Goal: Transaction & Acquisition: Purchase product/service

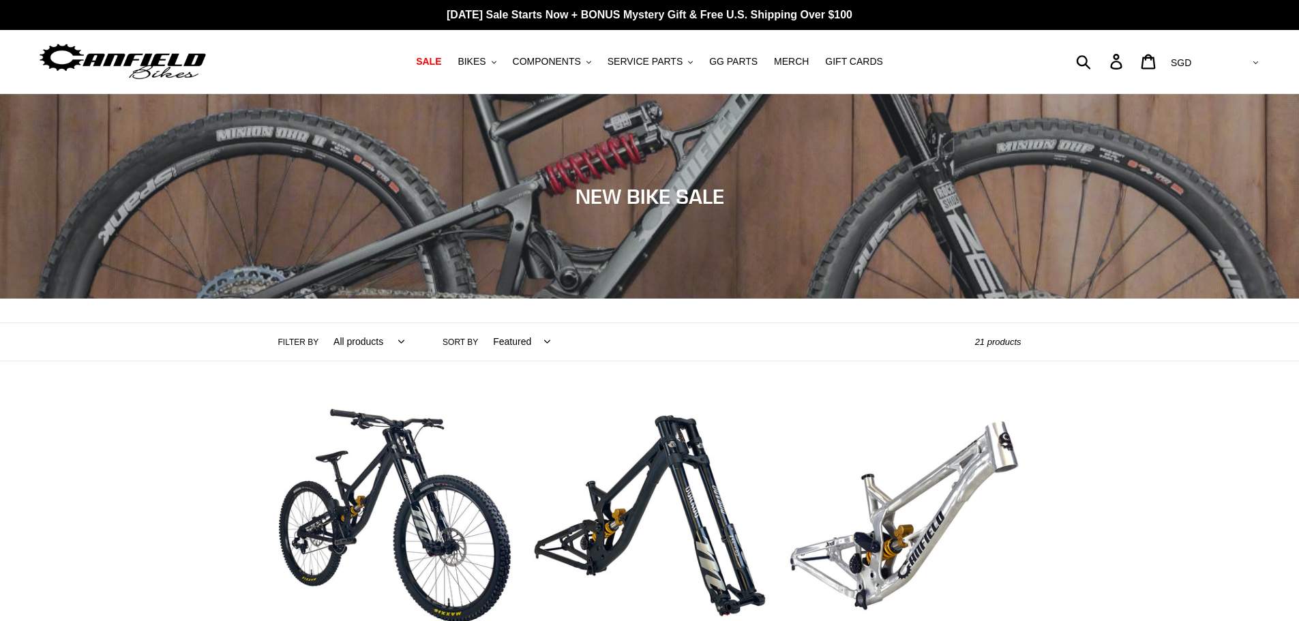
click at [161, 54] on img at bounding box center [123, 61] width 171 height 43
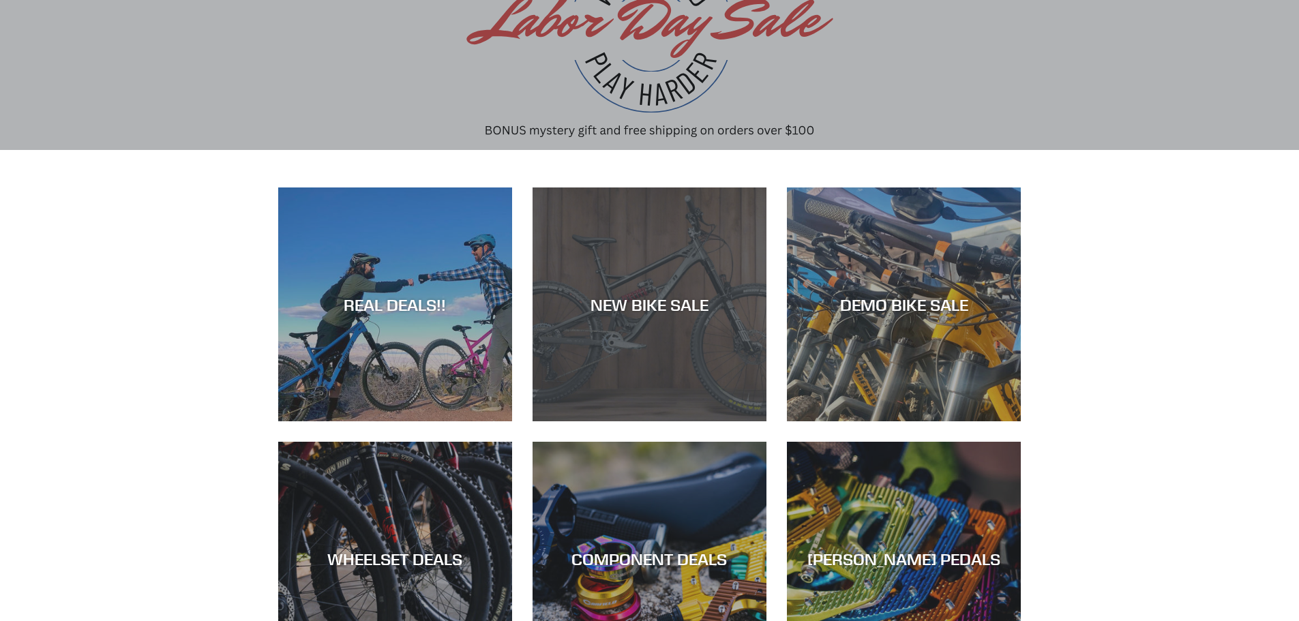
scroll to position [205, 0]
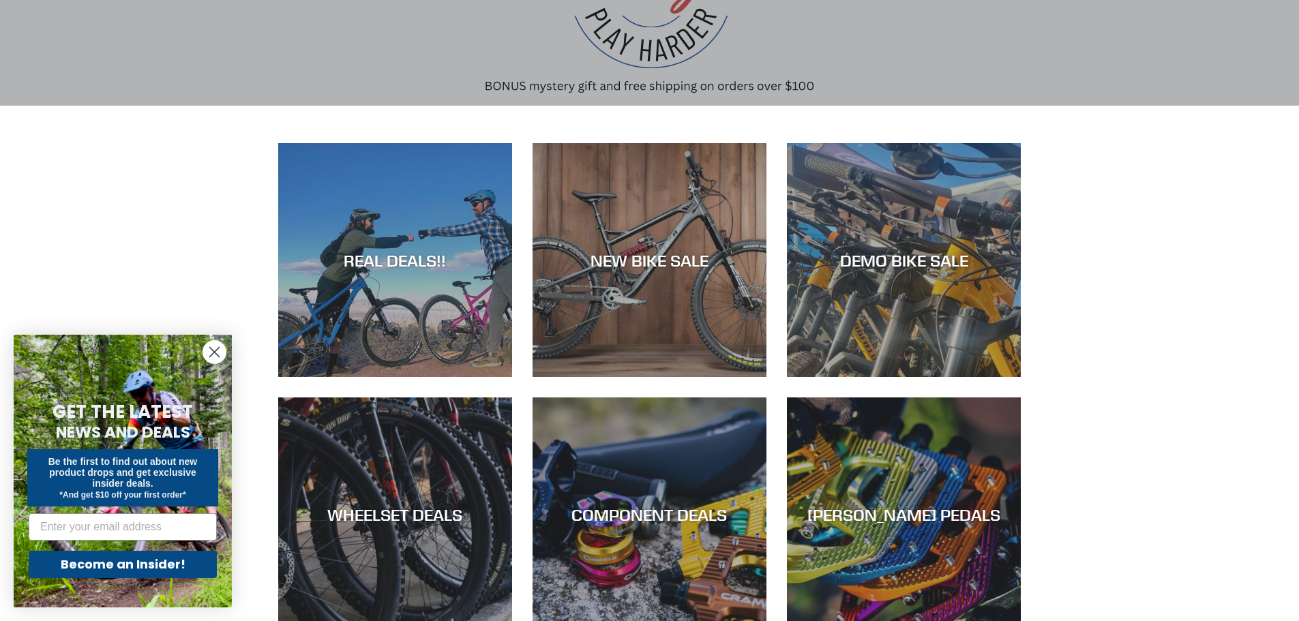
click at [216, 353] on circle "Close dialog" at bounding box center [214, 352] width 23 height 23
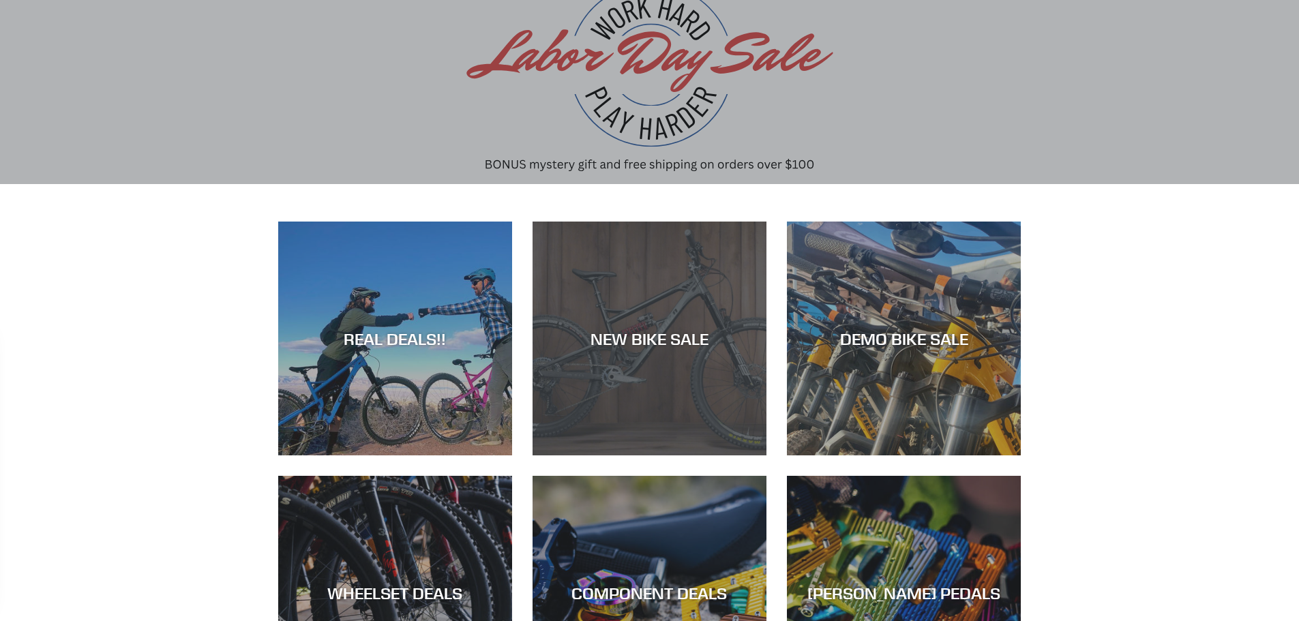
scroll to position [0, 0]
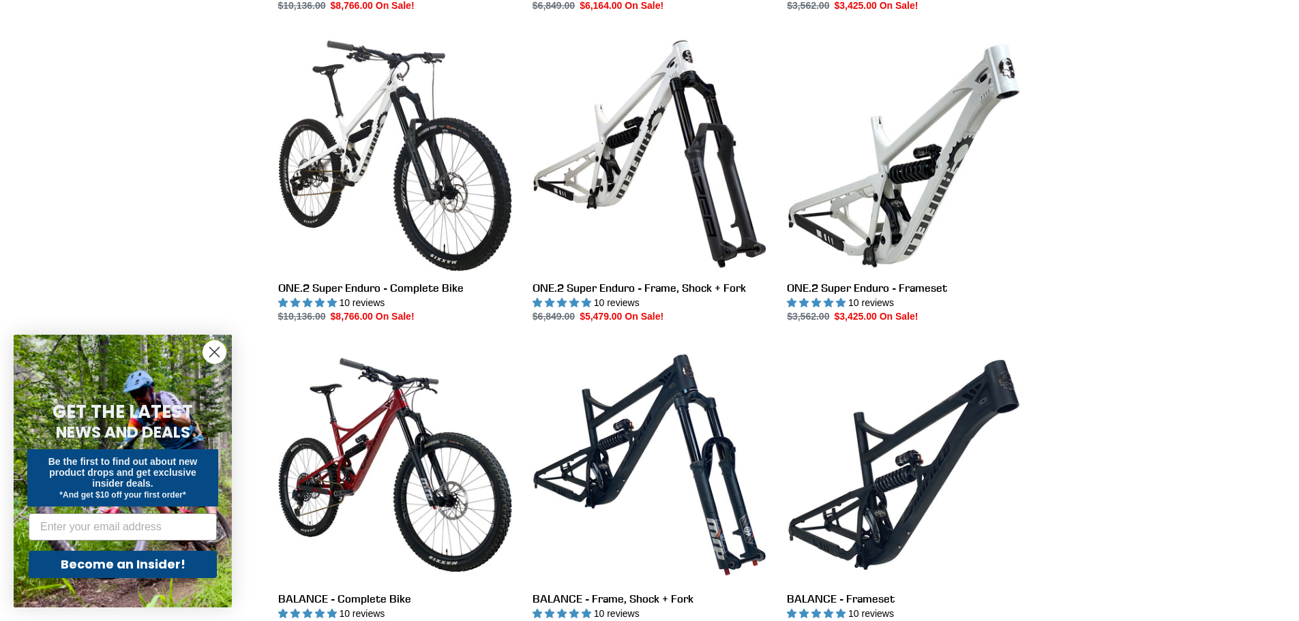
scroll to position [1159, 0]
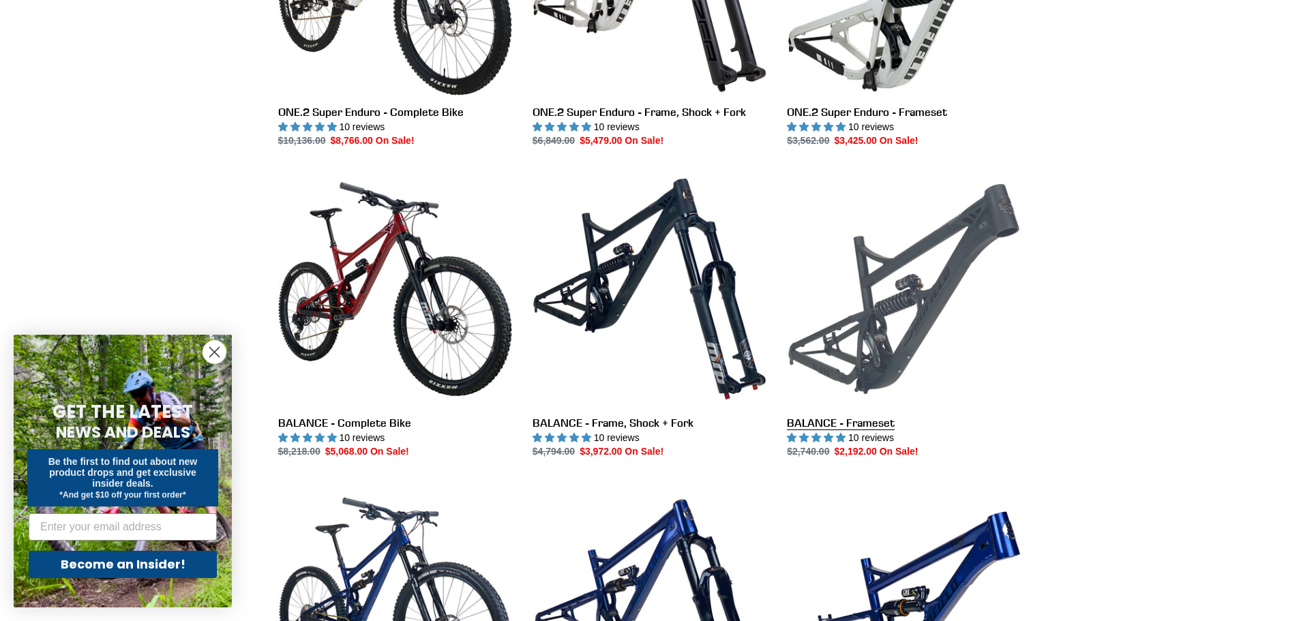
click at [932, 306] on link "BALANCE - Frameset" at bounding box center [904, 315] width 234 height 287
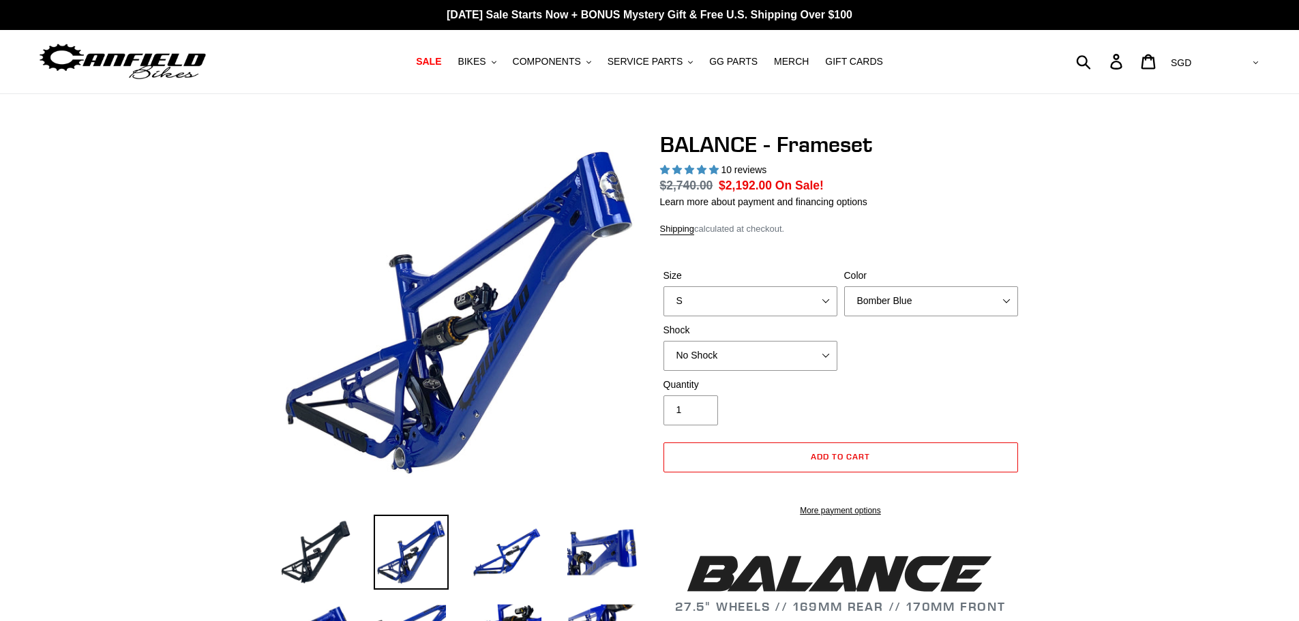
select select "highest-rating"
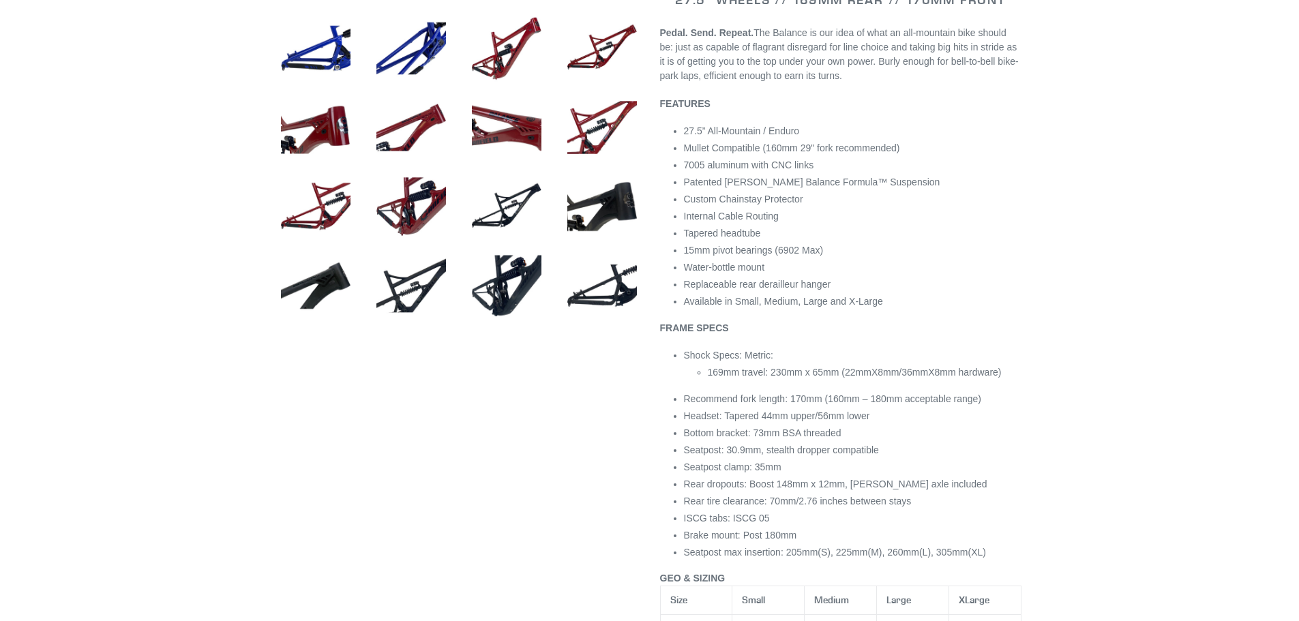
scroll to position [477, 0]
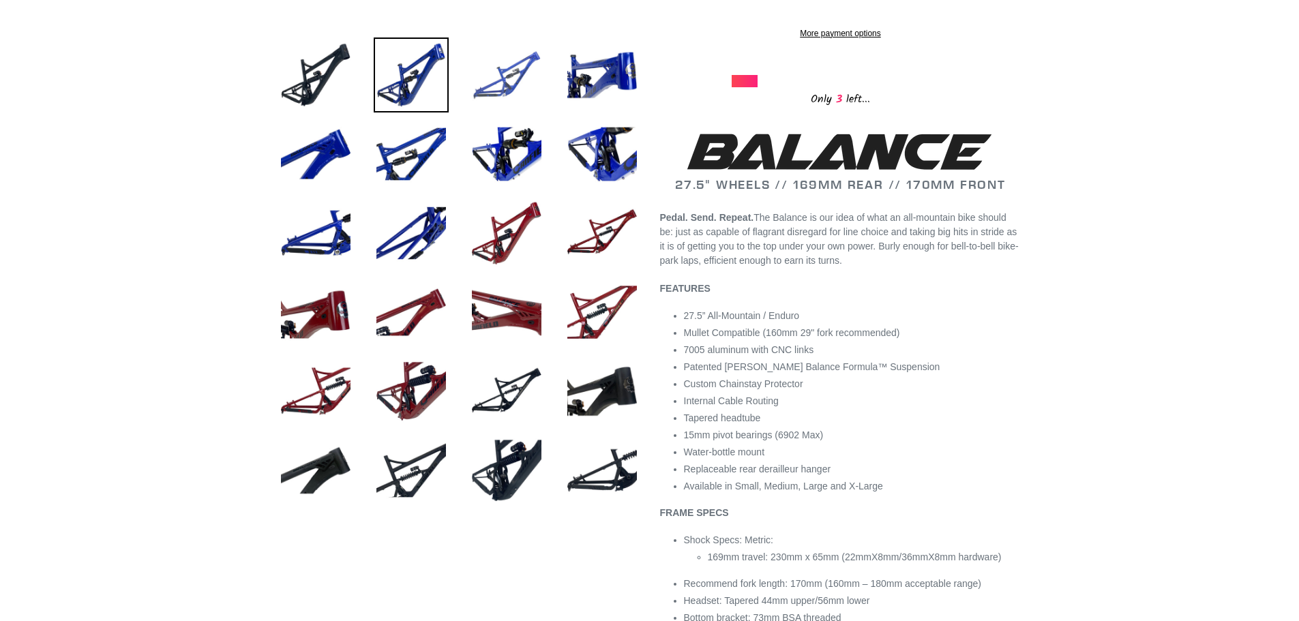
click at [489, 93] on img at bounding box center [506, 75] width 75 height 75
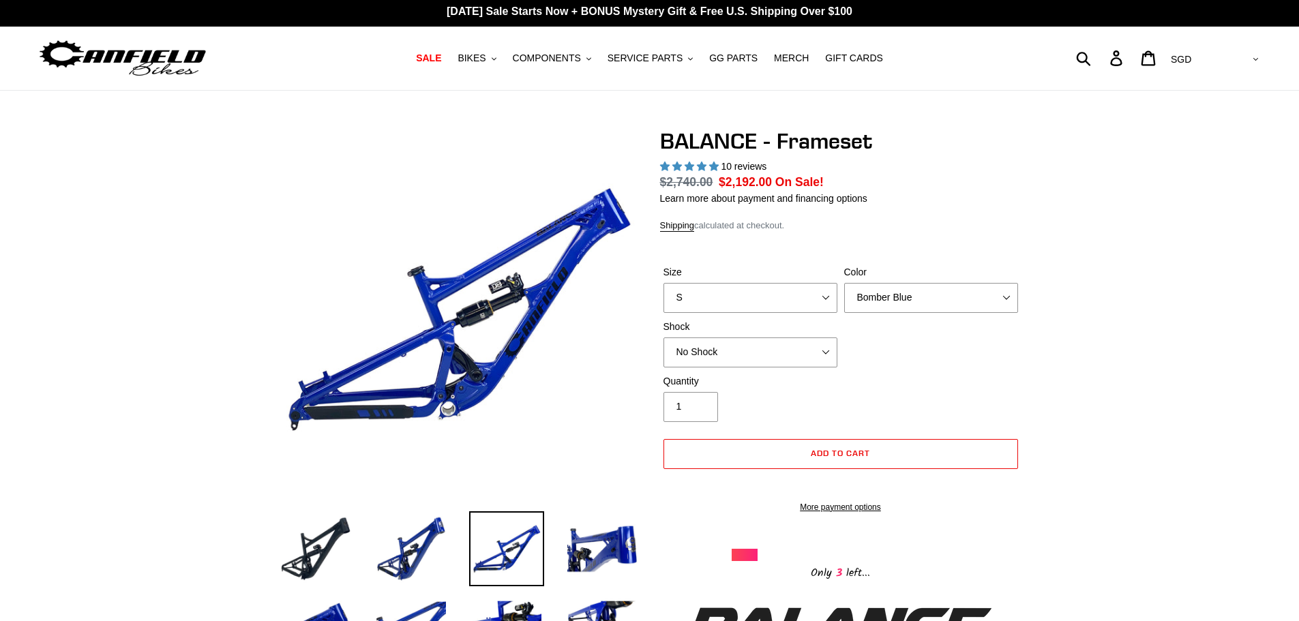
scroll to position [0, 0]
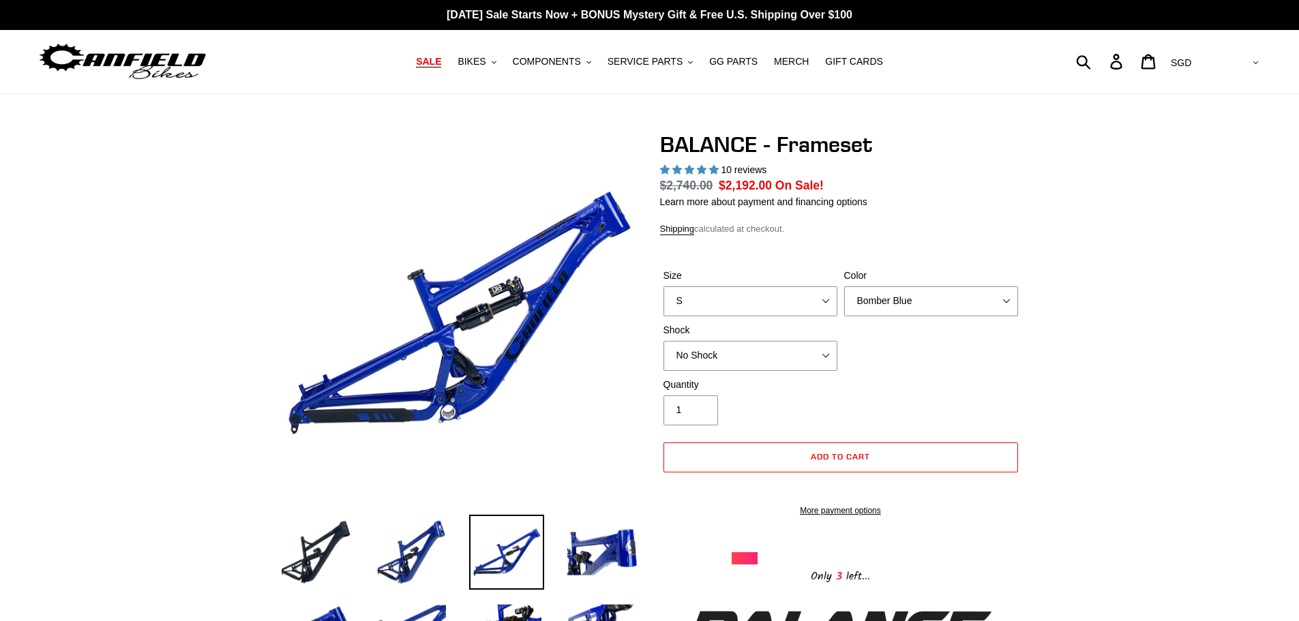
click at [441, 62] on span "SALE" at bounding box center [428, 62] width 25 height 12
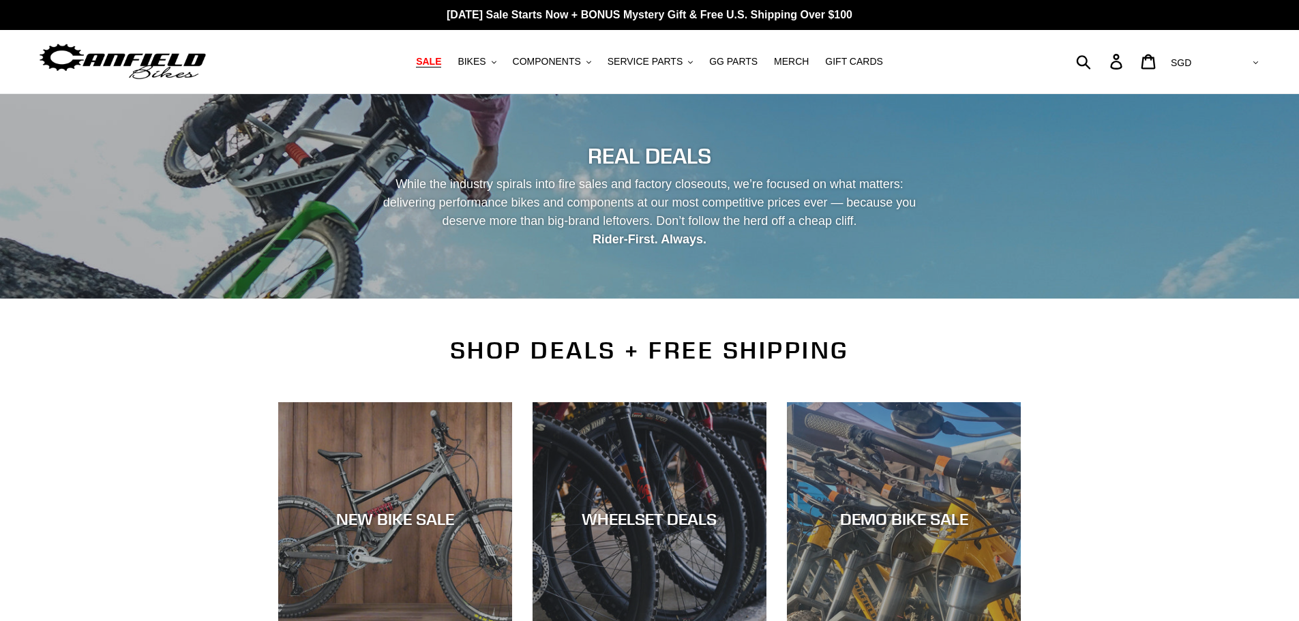
click at [156, 59] on img at bounding box center [123, 61] width 171 height 43
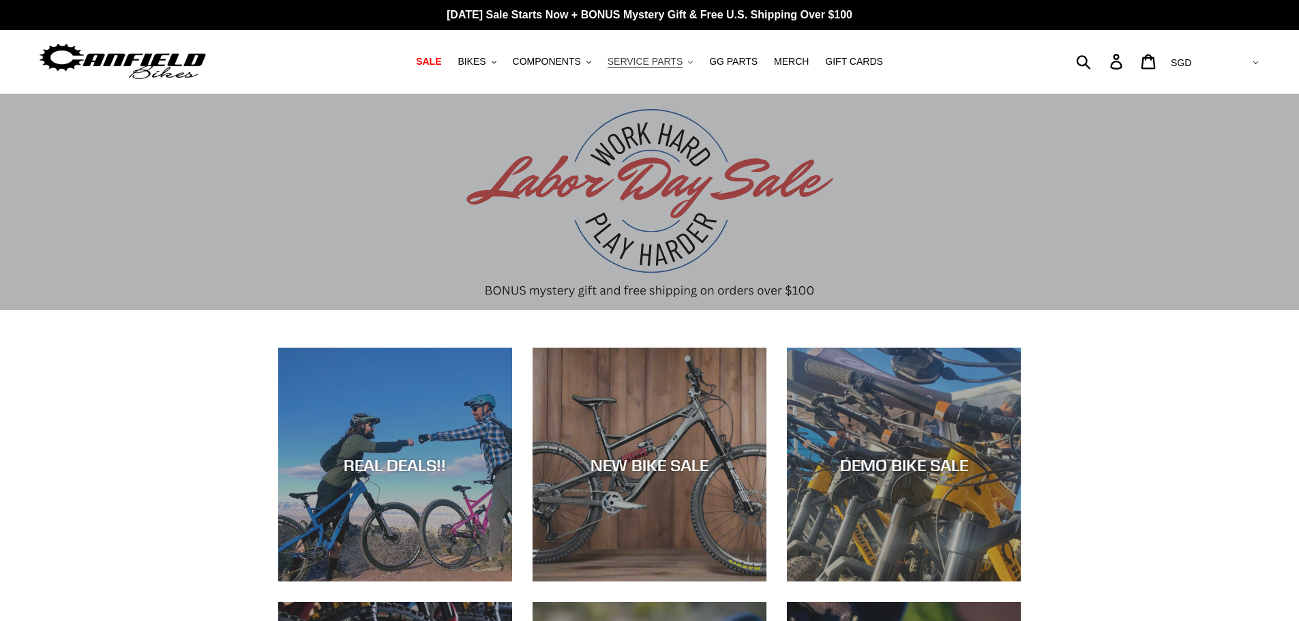
click at [645, 63] on span "SERVICE PARTS" at bounding box center [645, 62] width 75 height 12
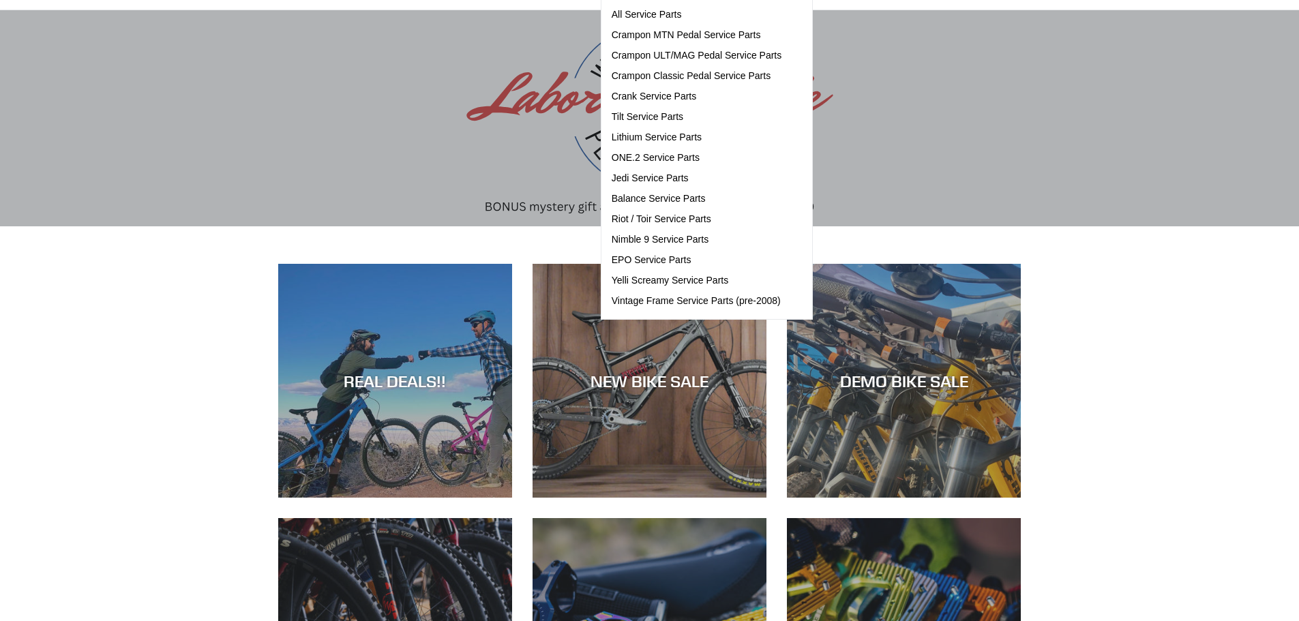
scroll to position [273, 0]
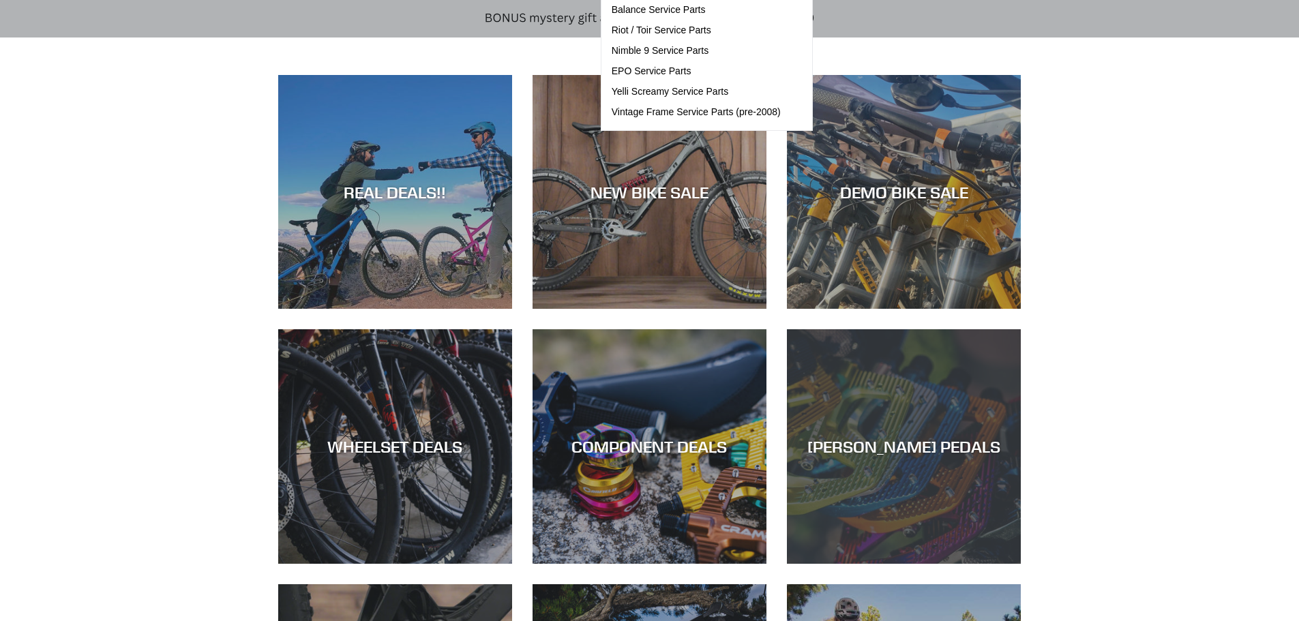
click at [872, 439] on div "[PERSON_NAME] PEDALS" at bounding box center [904, 447] width 234 height 20
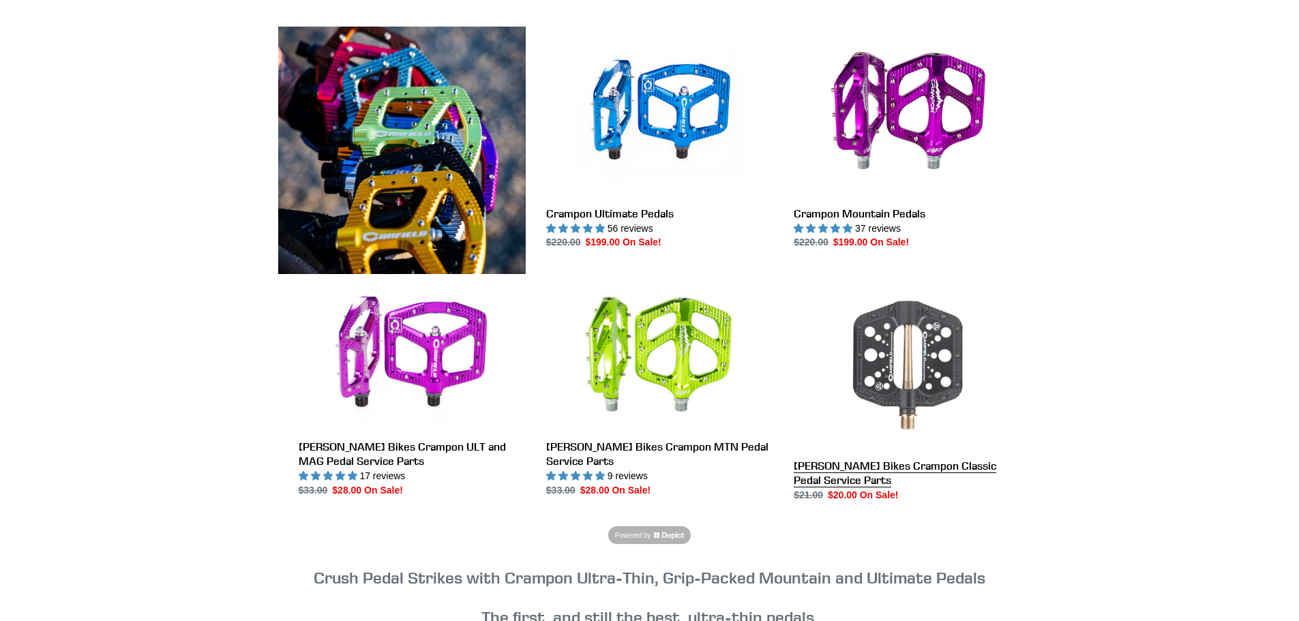
scroll to position [341, 0]
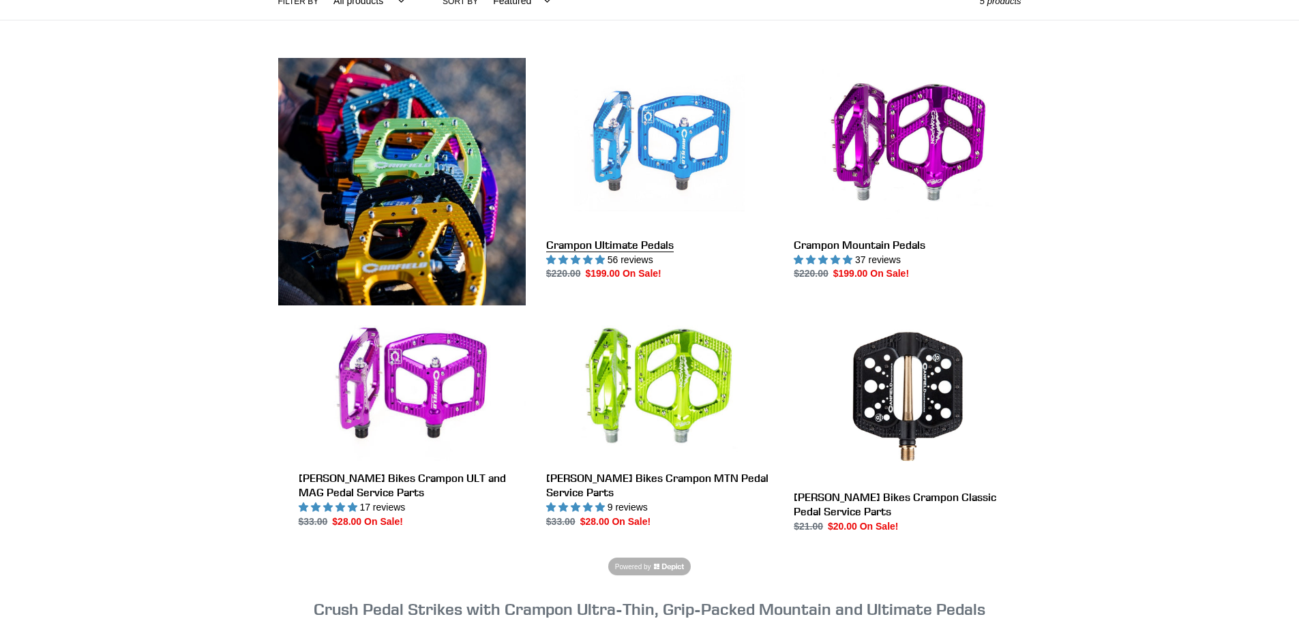
click at [638, 152] on link "Crampon Ultimate Pedals" at bounding box center [659, 170] width 227 height 224
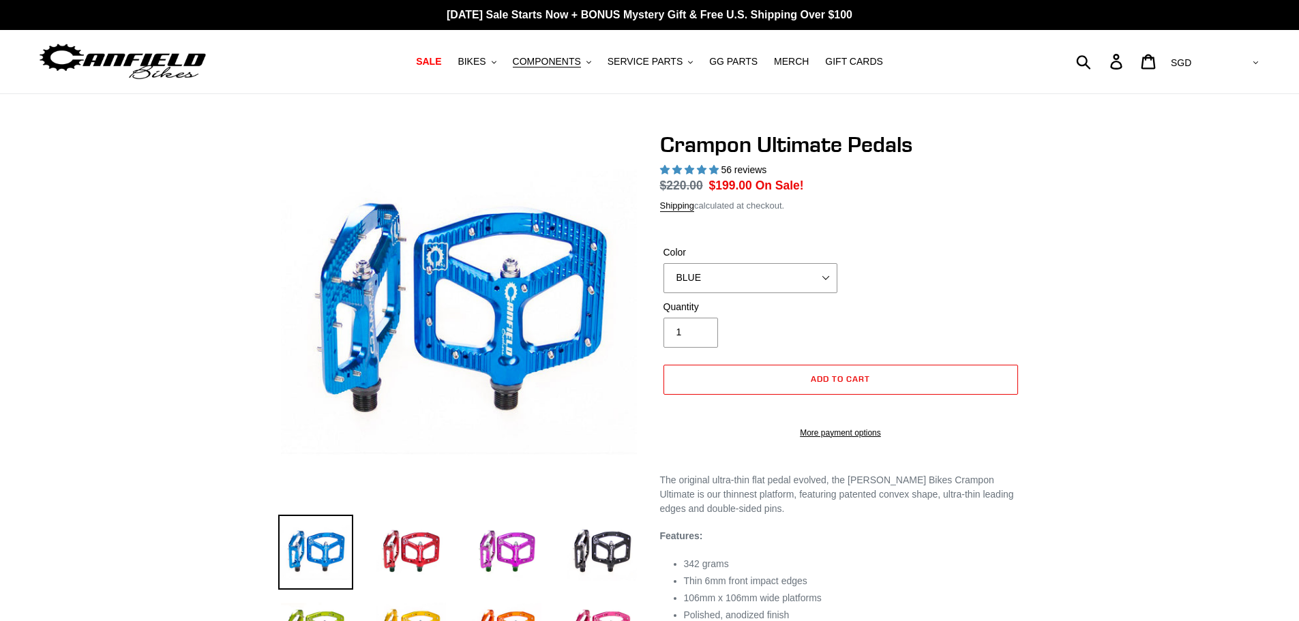
select select "highest-rating"
click at [700, 276] on select "BLUE RED PURPLE STEALTH BRONZE GREY [GEOGRAPHIC_DATA] BLACK POLISHED [GEOGRAPHI…" at bounding box center [751, 278] width 174 height 30
select select "POLISHED"
click at [664, 263] on select "BLUE RED PURPLE STEALTH BRONZE GREY [GEOGRAPHIC_DATA] BLACK POLISHED [GEOGRAPHI…" at bounding box center [751, 278] width 174 height 30
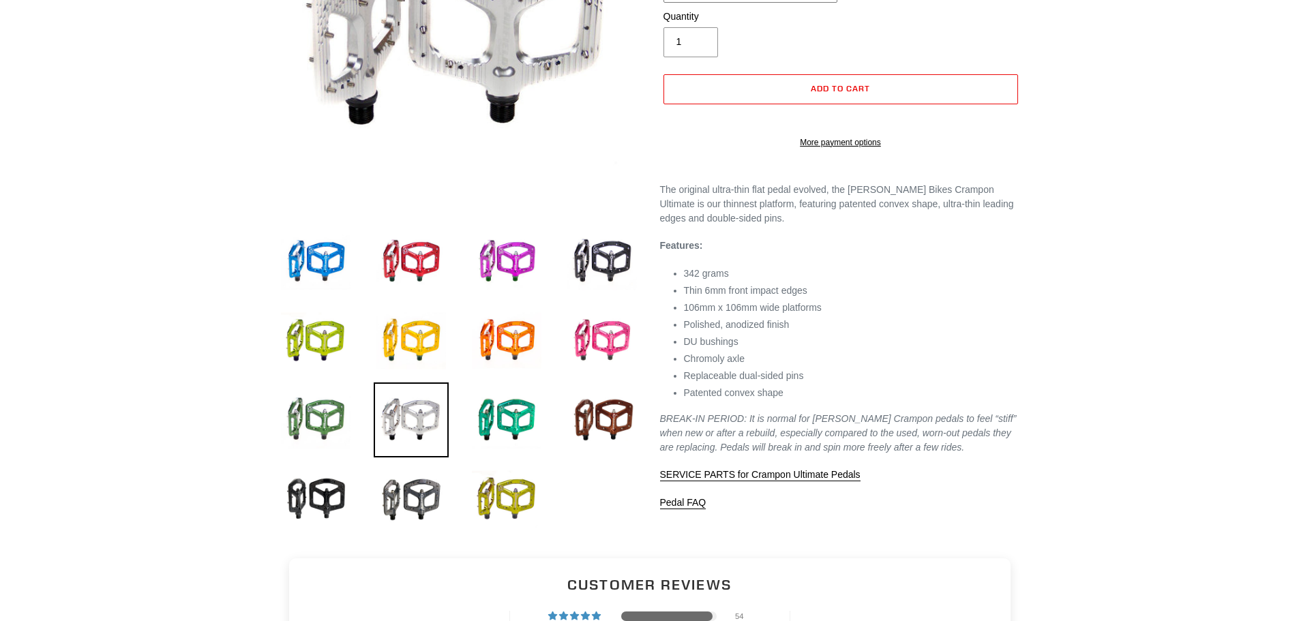
scroll to position [68, 0]
